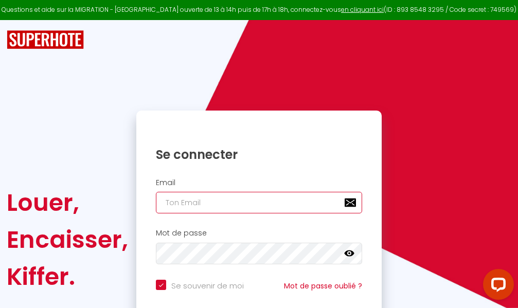
click at [241, 202] on input "email" at bounding box center [259, 203] width 206 height 22
type input "m"
checkbox input "true"
type input "ma"
checkbox input "true"
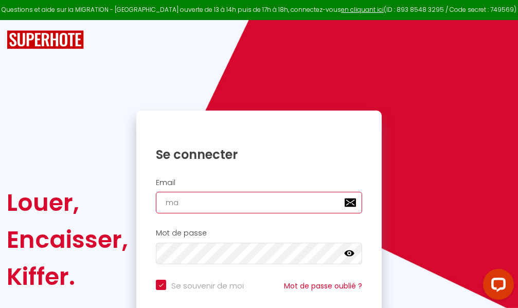
type input "mar"
checkbox input "true"
type input "marc"
checkbox input "true"
type input "marcd"
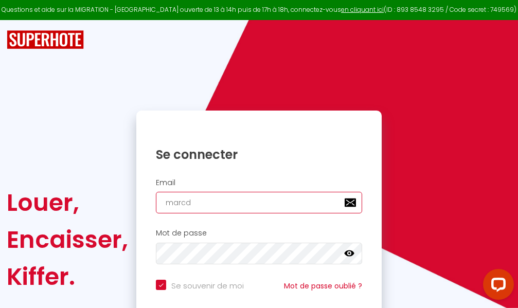
checkbox input "true"
type input "marcdp"
checkbox input "true"
type input "marcdpo"
checkbox input "true"
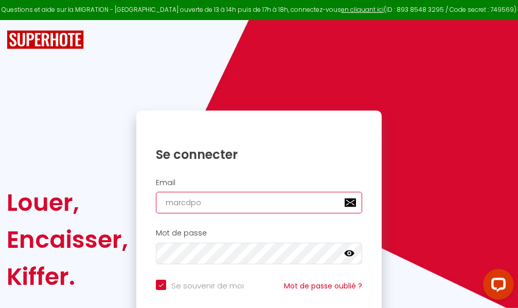
type input "marcdpoz"
checkbox input "true"
type input "marcdpoz."
checkbox input "true"
type input "marcdpoz.l"
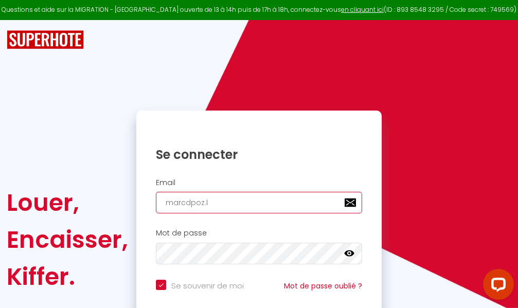
checkbox input "true"
type input "marcdpoz.lo"
checkbox input "true"
type input "marcdpoz.loc"
checkbox input "true"
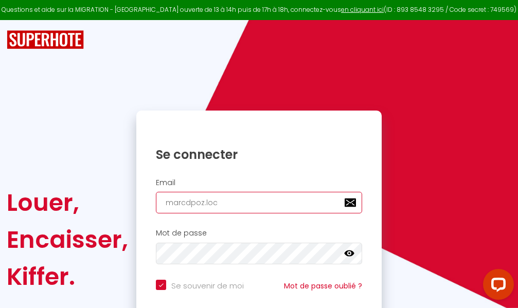
type input "marcdpoz.loca"
checkbox input "true"
type input "marcdpoz.locat"
checkbox input "true"
type input "marcdpoz.locati"
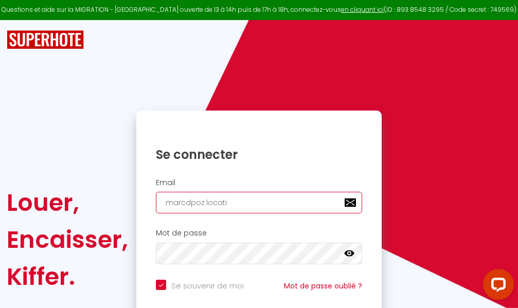
checkbox input "true"
type input "marcdpoz.locatio"
checkbox input "true"
type input "marcdpoz.location"
checkbox input "true"
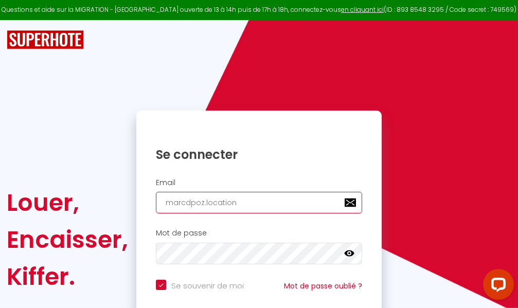
type input "marcdpoz.location@"
checkbox input "true"
type input "marcdpoz.location@g"
checkbox input "true"
type input "marcdpoz.location@gm"
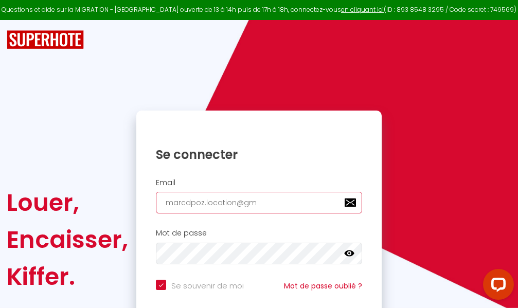
checkbox input "true"
type input "marcdpoz.location@gma"
checkbox input "true"
type input "marcdpoz.location@gmai"
checkbox input "true"
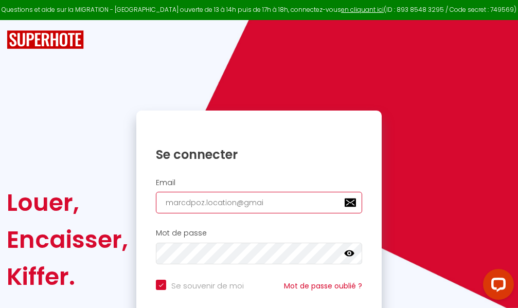
type input "[EMAIL_ADDRESS]"
checkbox input "true"
type input "[EMAIL_ADDRESS]."
checkbox input "true"
type input "marcdpoz.location@gmail.c"
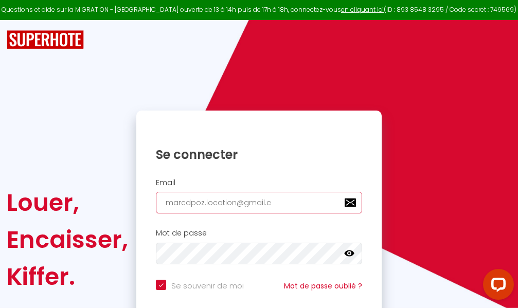
checkbox input "true"
type input "[EMAIL_ADDRESS][DOMAIN_NAME]"
checkbox input "true"
type input "[EMAIL_ADDRESS][DOMAIN_NAME]"
checkbox input "true"
